Goal: Transaction & Acquisition: Purchase product/service

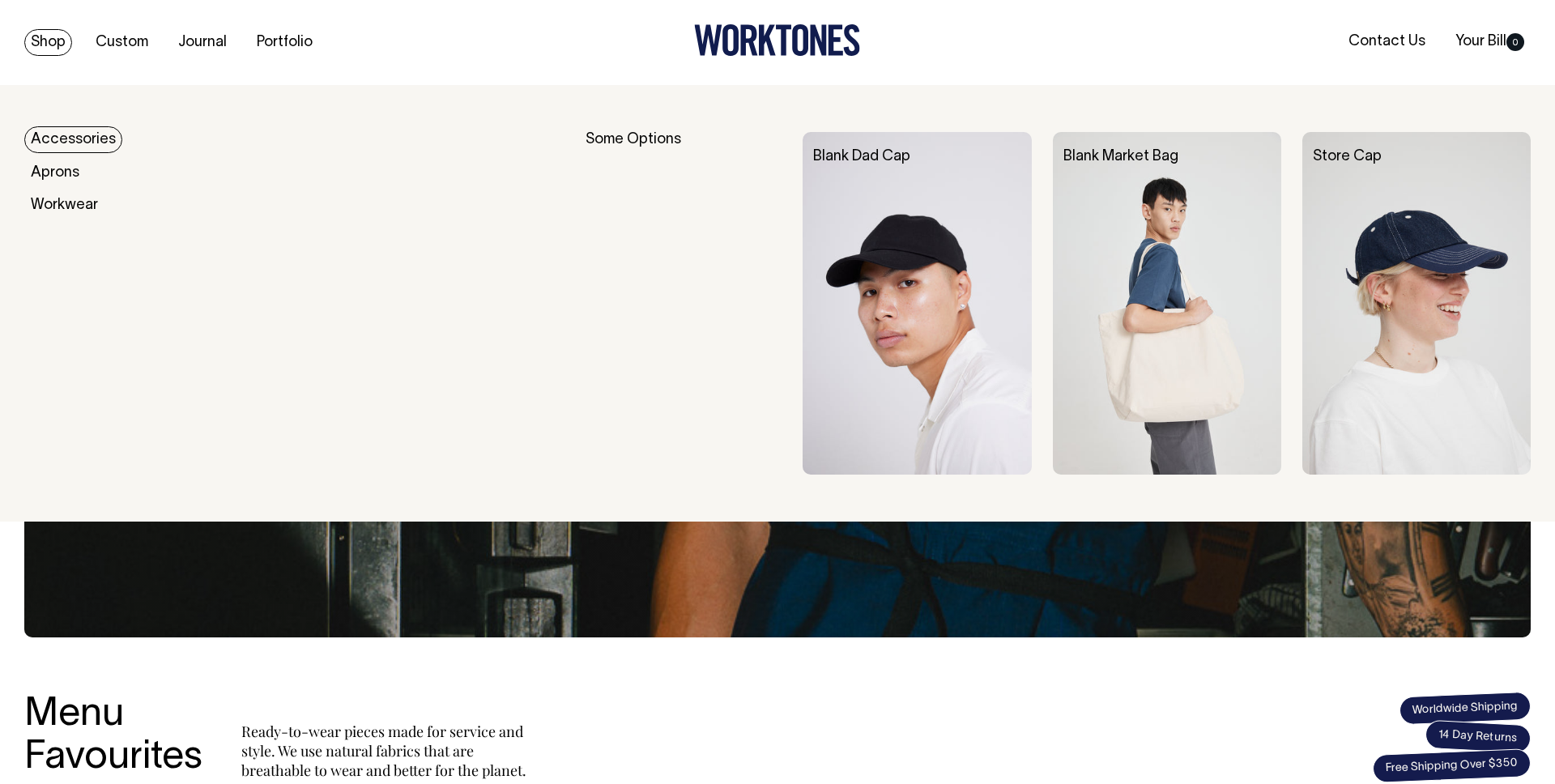
click at [65, 134] on link "Accessories" at bounding box center [73, 140] width 98 height 27
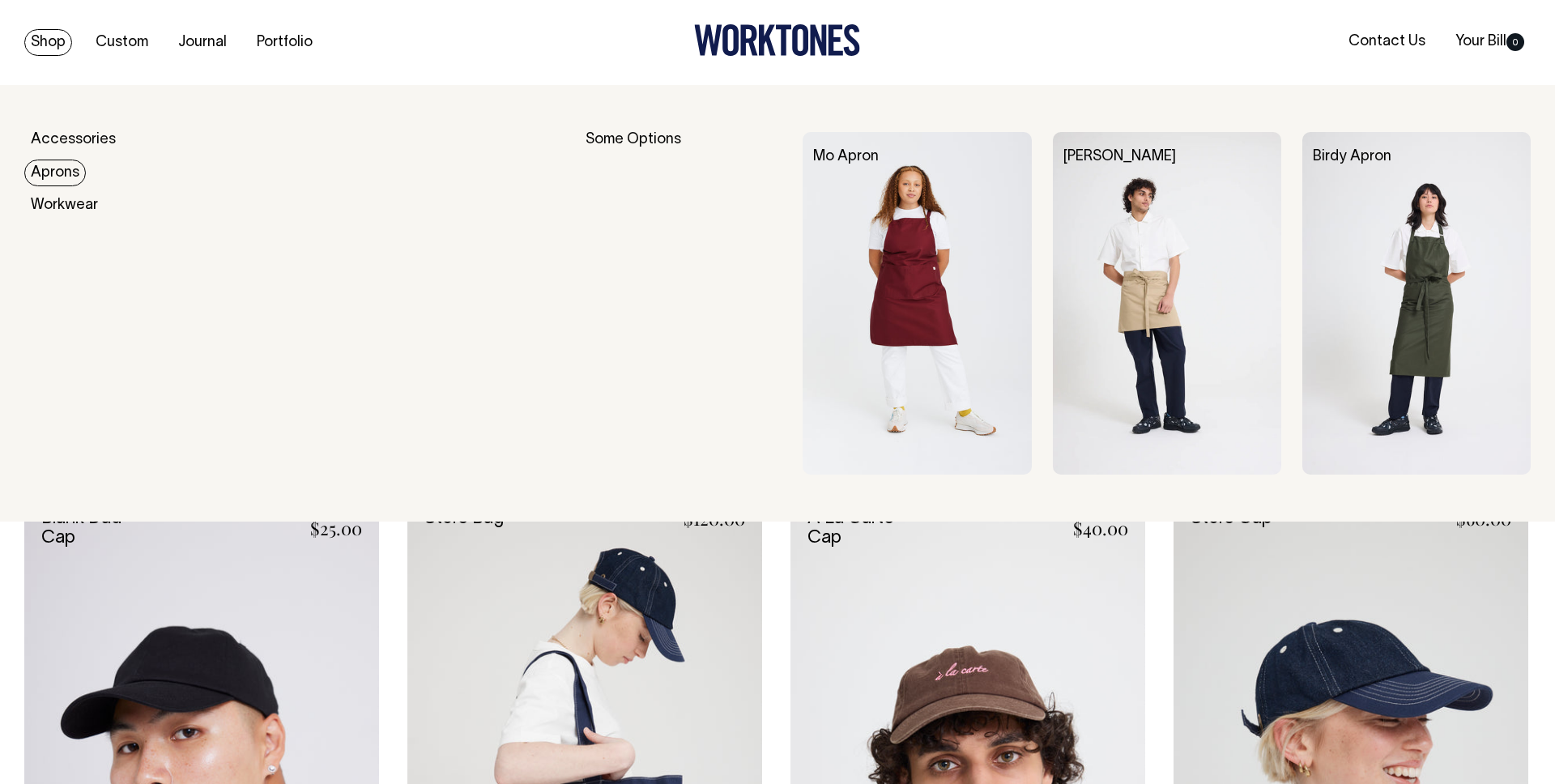
click at [54, 175] on link "Aprons" at bounding box center [55, 173] width 61 height 27
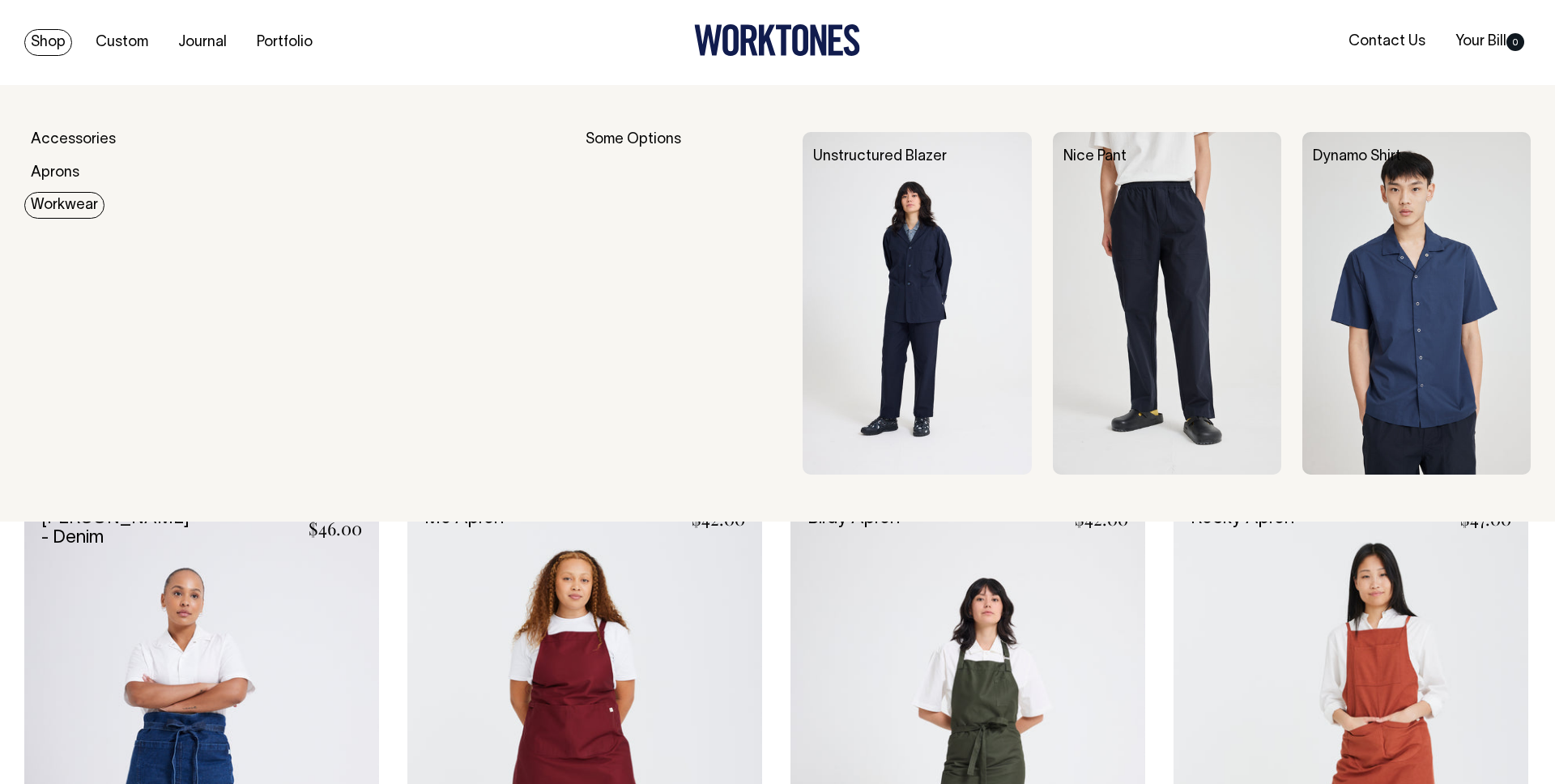
click at [70, 211] on link "Workwear" at bounding box center [64, 205] width 80 height 27
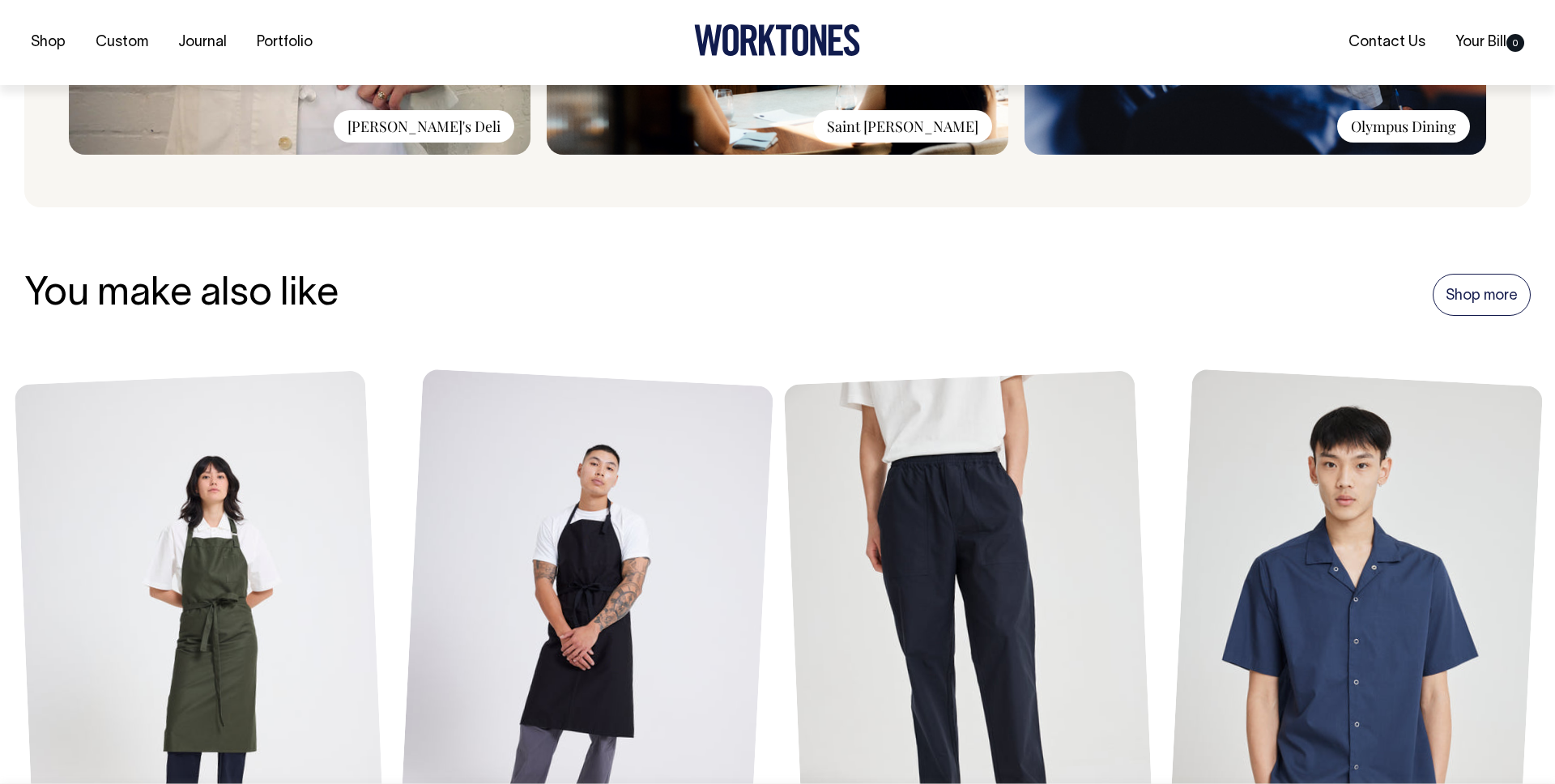
scroll to position [1679, 0]
